Goal: Check status: Check status

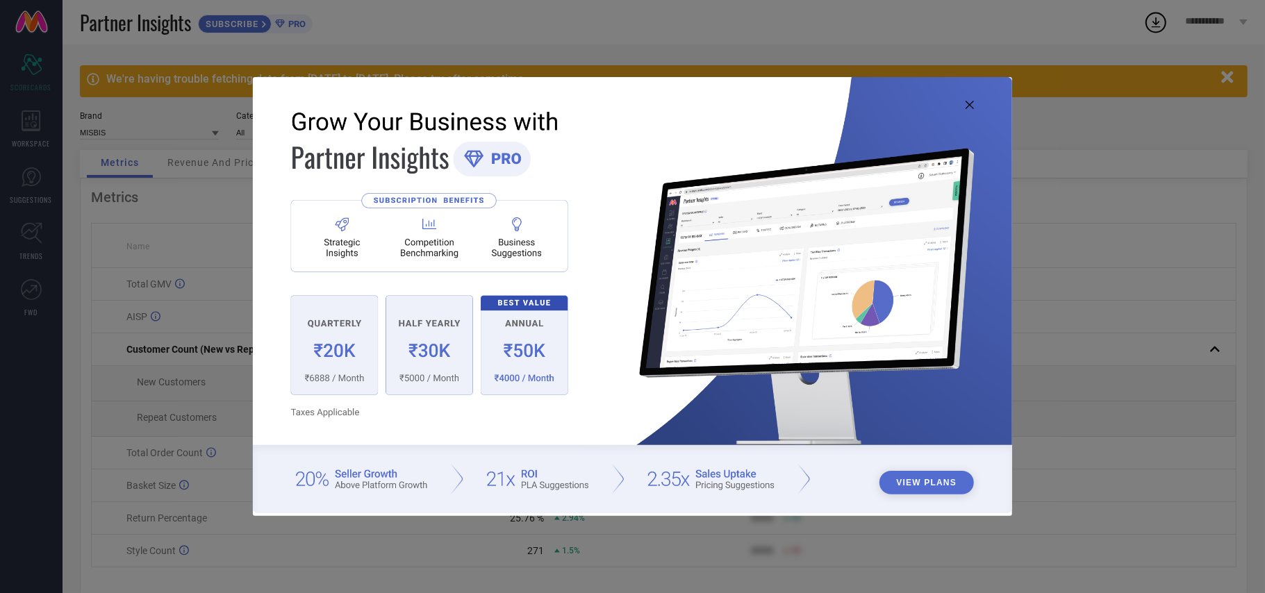
click at [968, 101] on icon at bounding box center [970, 105] width 8 height 8
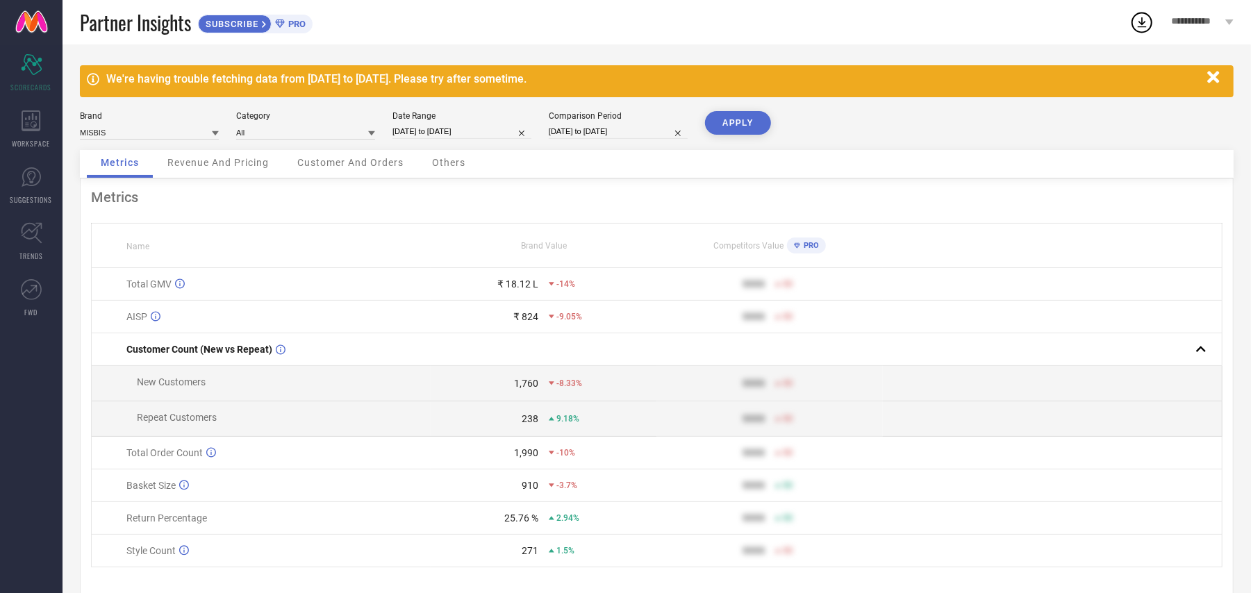
click at [437, 128] on input "[DATE] to [DATE]" at bounding box center [461, 131] width 139 height 15
select select "6"
select select "2025"
select select "7"
select select "2025"
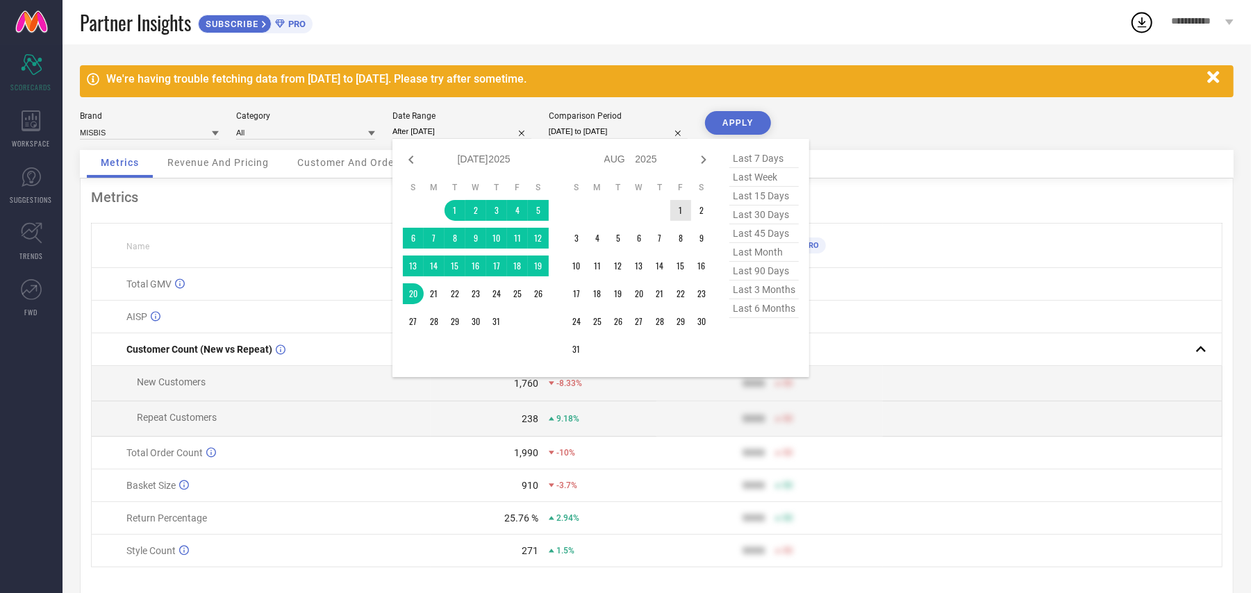
click at [684, 206] on td "1" at bounding box center [680, 210] width 21 height 21
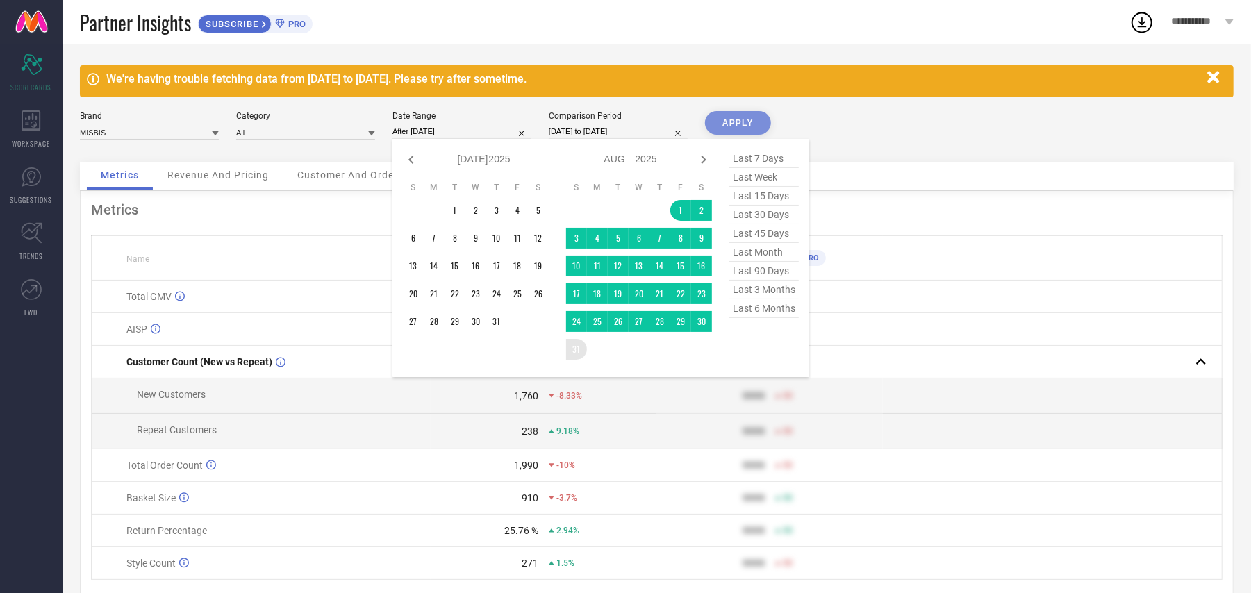
type input "[DATE] to [DATE]"
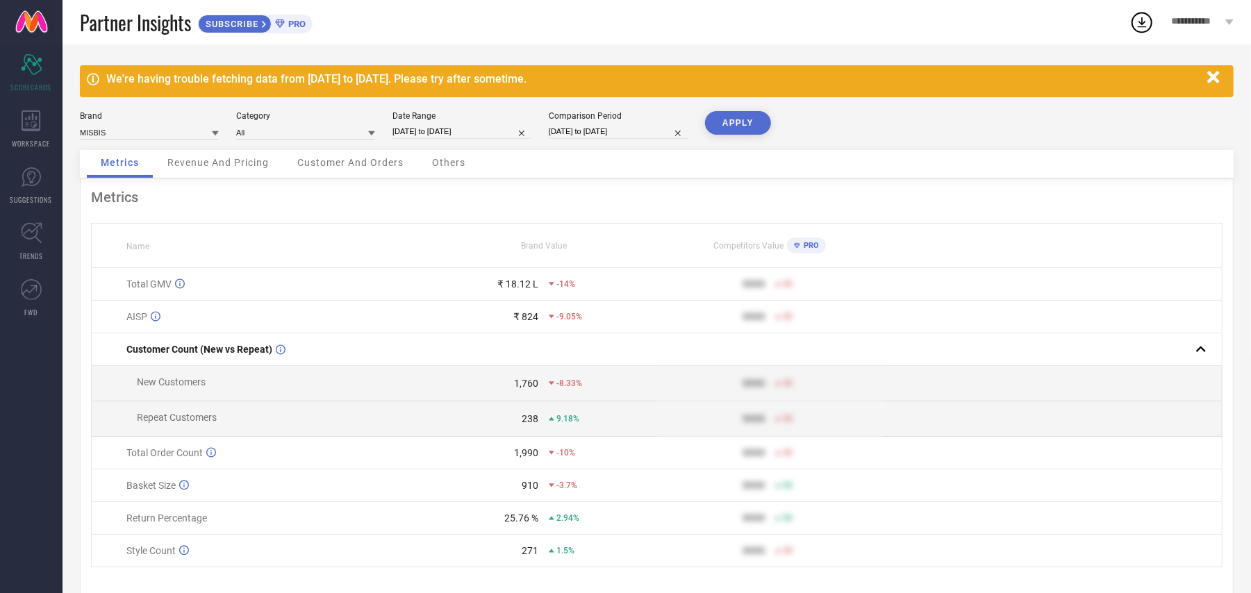
click at [752, 123] on button "APPLY" at bounding box center [738, 123] width 66 height 24
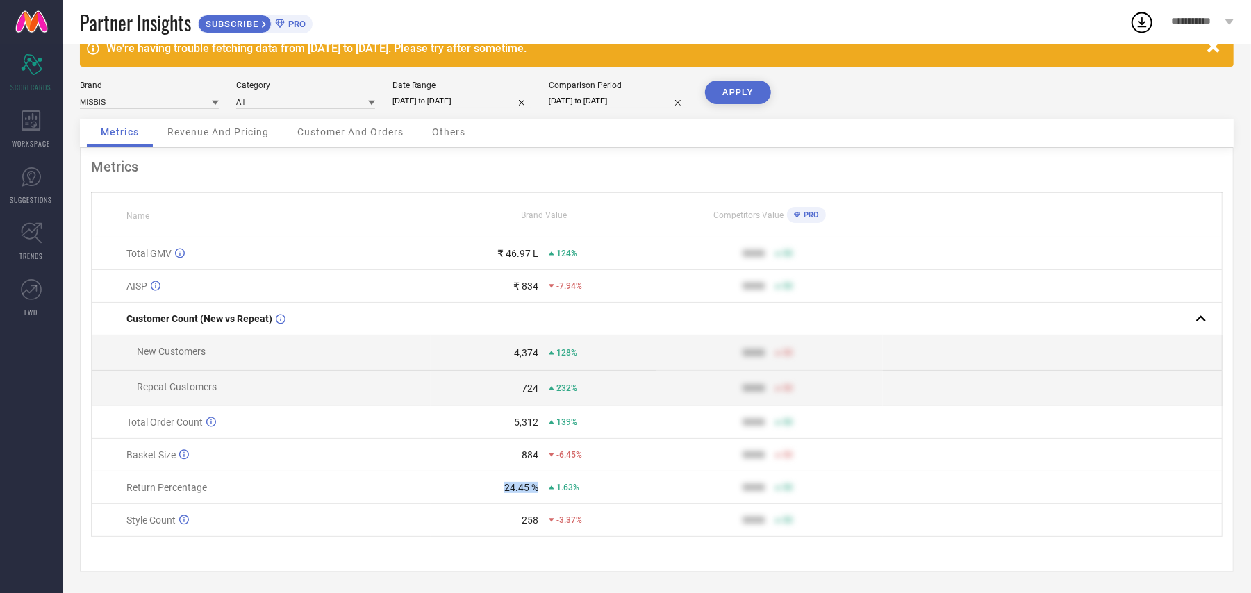
drag, startPoint x: 497, startPoint y: 492, endPoint x: 538, endPoint y: 490, distance: 40.3
click at [538, 490] on td "24.45 % 1.63%" at bounding box center [544, 488] width 226 height 33
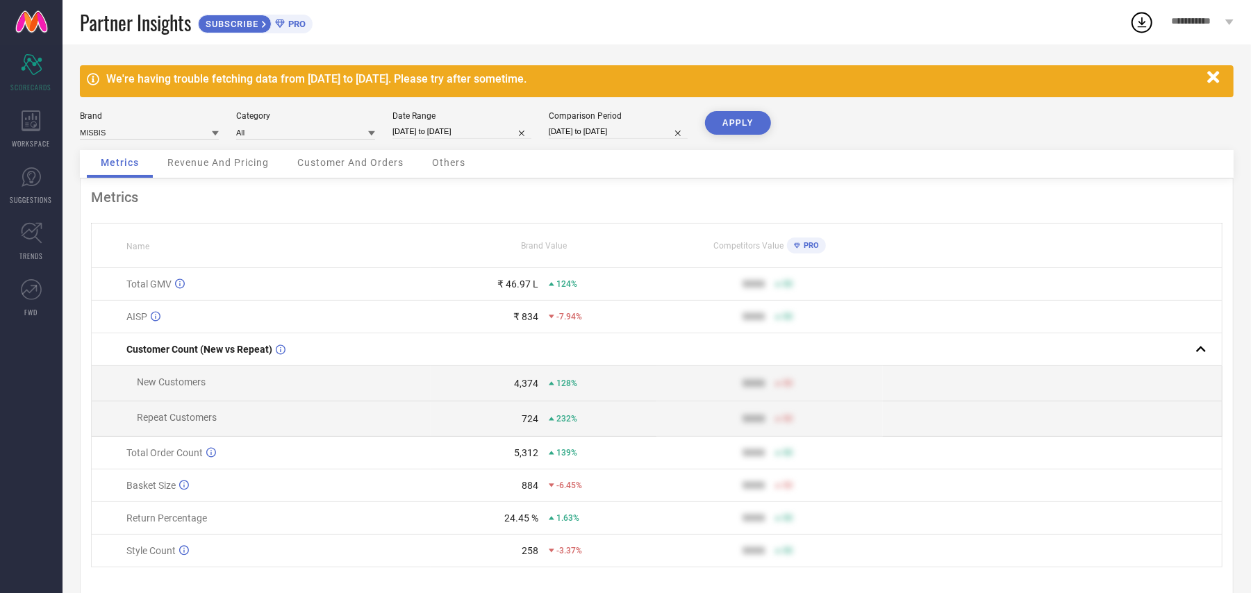
click at [234, 165] on span "Revenue And Pricing" at bounding box center [217, 162] width 101 height 11
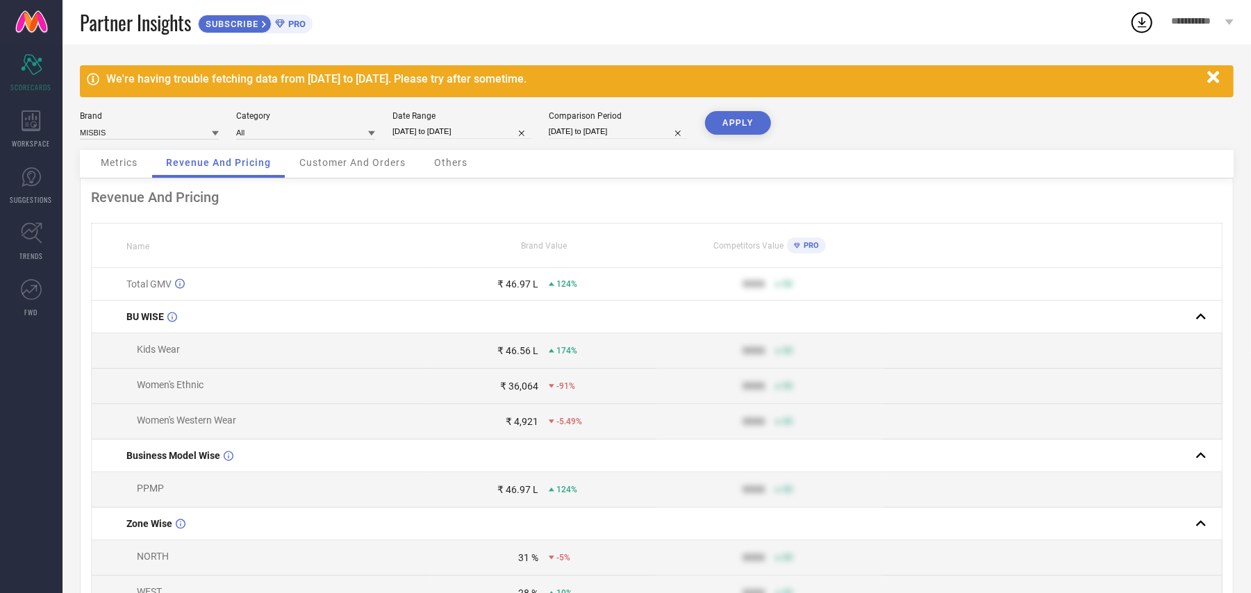
click at [328, 167] on span "Customer And Orders" at bounding box center [352, 162] width 106 height 11
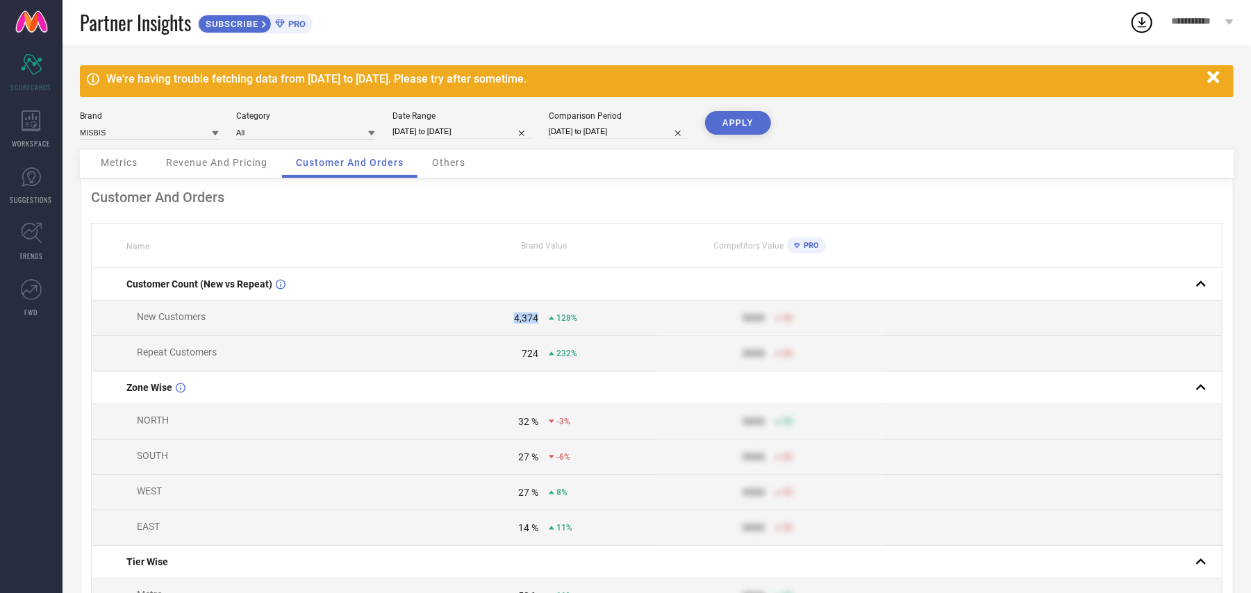
drag, startPoint x: 509, startPoint y: 324, endPoint x: 548, endPoint y: 320, distance: 39.1
click at [548, 320] on div "4,374 128%" at bounding box center [543, 318] width 225 height 11
click at [446, 165] on span "Others" at bounding box center [448, 162] width 33 height 11
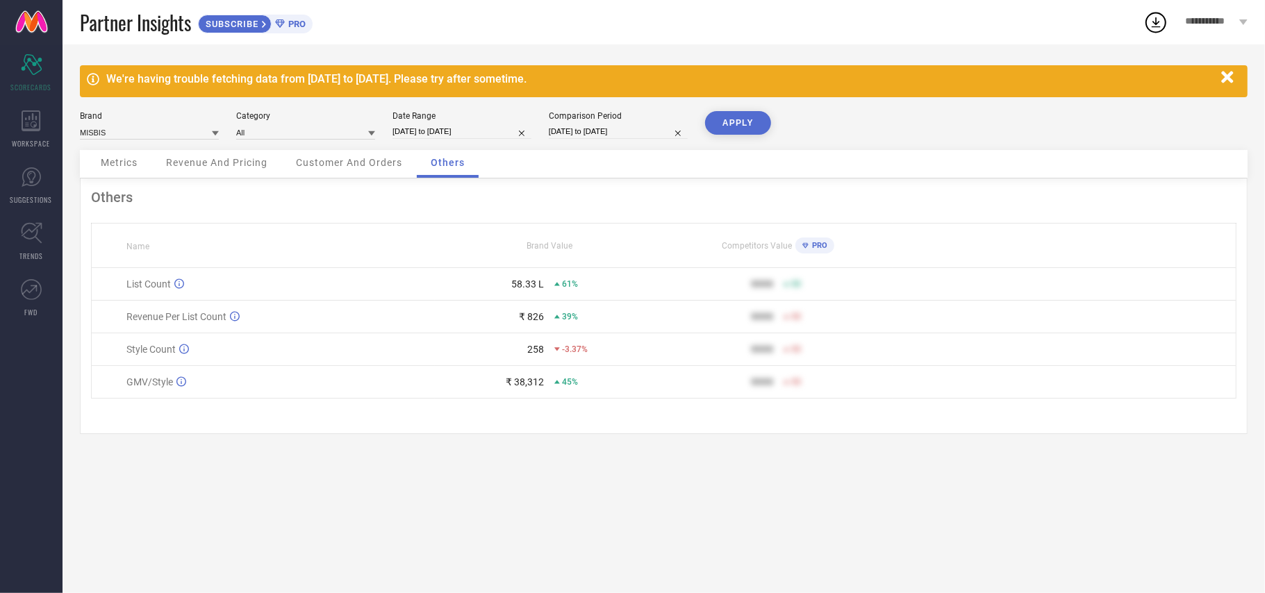
click at [119, 170] on div "Metrics" at bounding box center [119, 164] width 65 height 28
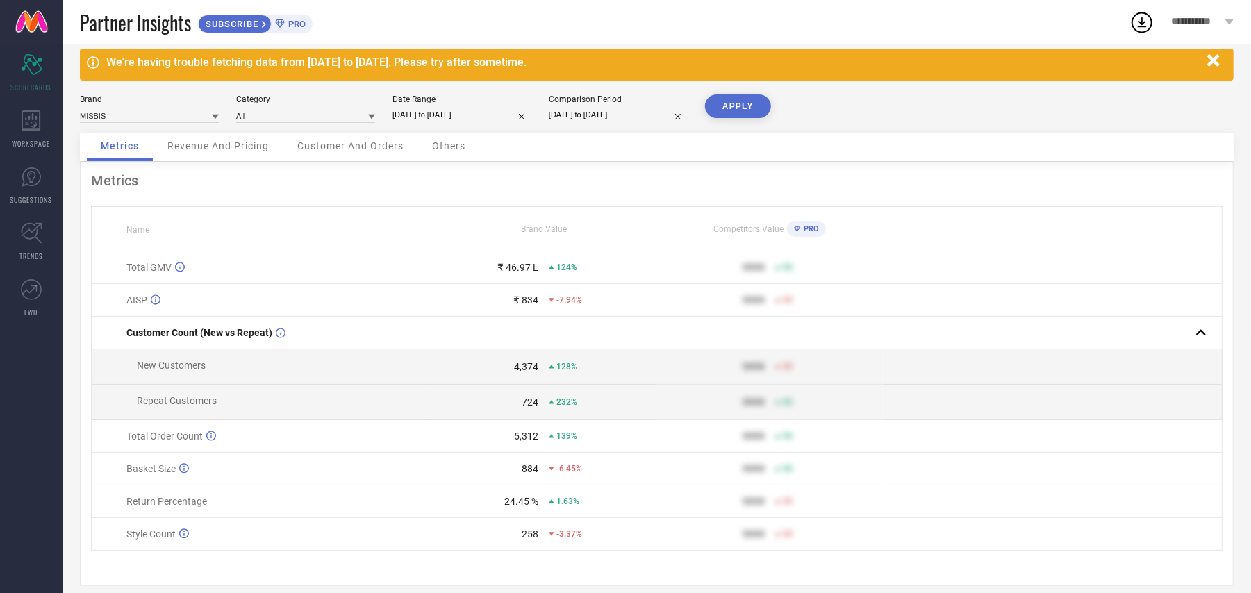
scroll to position [44, 0]
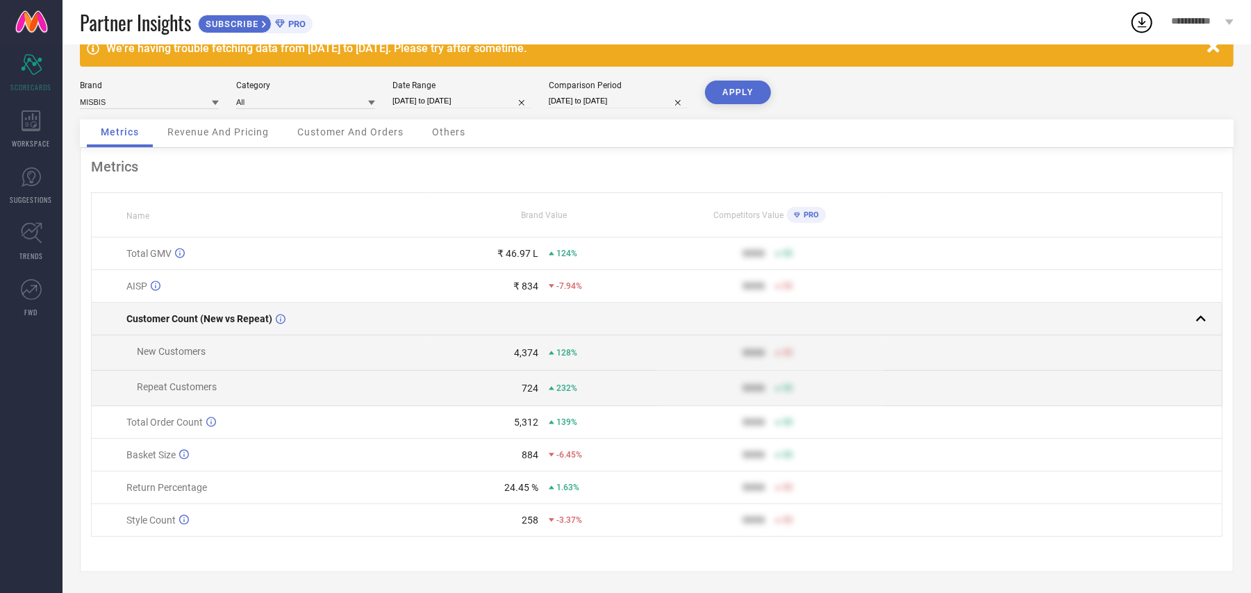
click at [471, 326] on td at bounding box center [544, 319] width 226 height 33
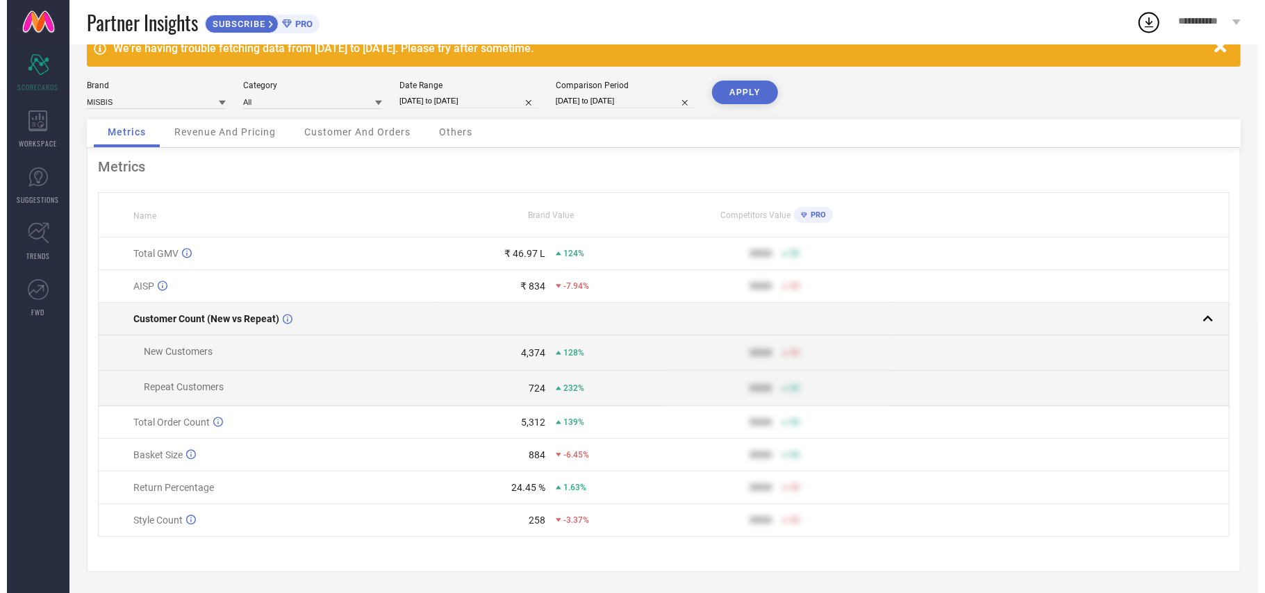
scroll to position [0, 0]
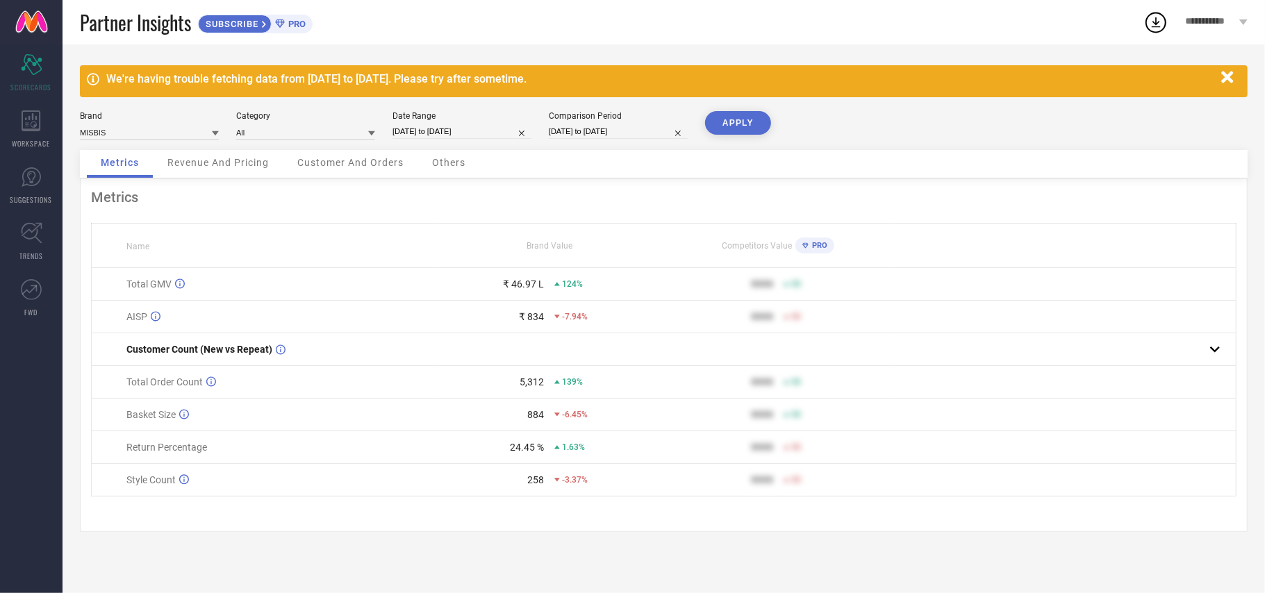
click at [1225, 76] on icon "button" at bounding box center [1227, 77] width 12 height 12
